Goal: Communication & Community: Participate in discussion

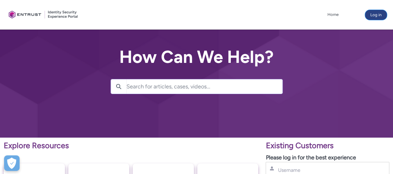
click at [377, 16] on button "Log in" at bounding box center [376, 15] width 22 height 10
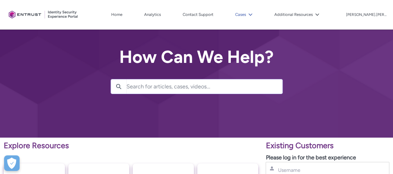
click at [253, 16] on lightning-icon at bounding box center [249, 14] width 7 height 5
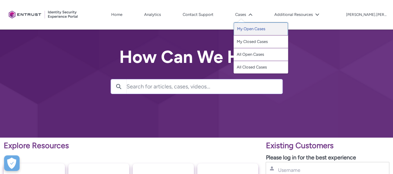
click at [264, 28] on link "My Open Cases" at bounding box center [261, 28] width 54 height 13
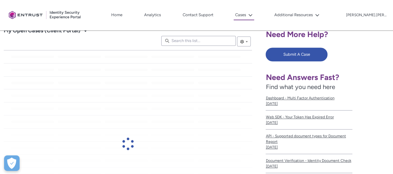
scroll to position [124, 0]
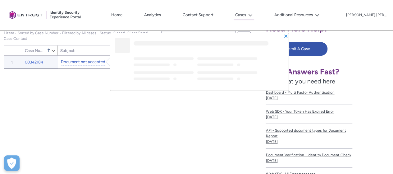
click at [68, 63] on link "Document not accepted" at bounding box center [83, 62] width 44 height 7
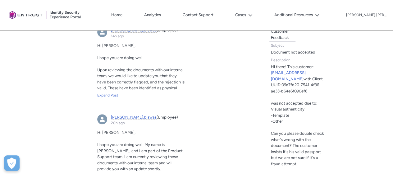
scroll to position [218, 0]
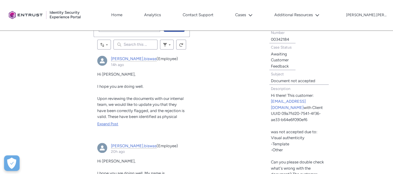
click at [114, 123] on div "Expand Post" at bounding box center [141, 124] width 89 height 6
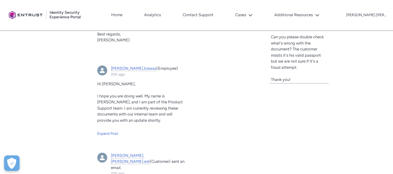
scroll to position [333, 0]
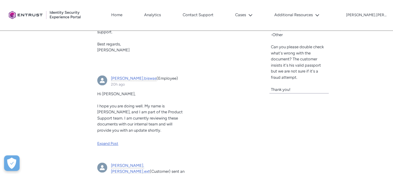
click at [106, 142] on div "Expand Post" at bounding box center [141, 144] width 89 height 6
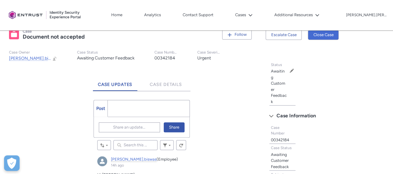
scroll to position [115, 0]
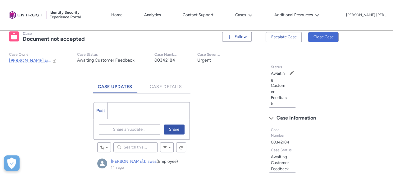
click at [124, 113] on ul "Post More" at bounding box center [142, 110] width 96 height 17
click at [119, 126] on span "Share an update..." at bounding box center [129, 129] width 32 height 9
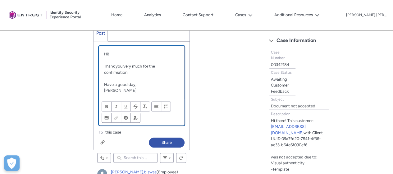
scroll to position [218, 0]
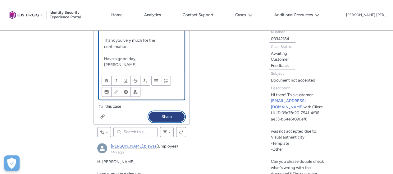
click at [171, 118] on button "Share" at bounding box center [167, 117] width 36 height 10
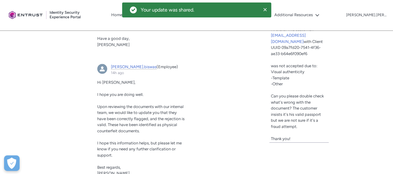
scroll to position [315, 0]
